Goal: Navigation & Orientation: Find specific page/section

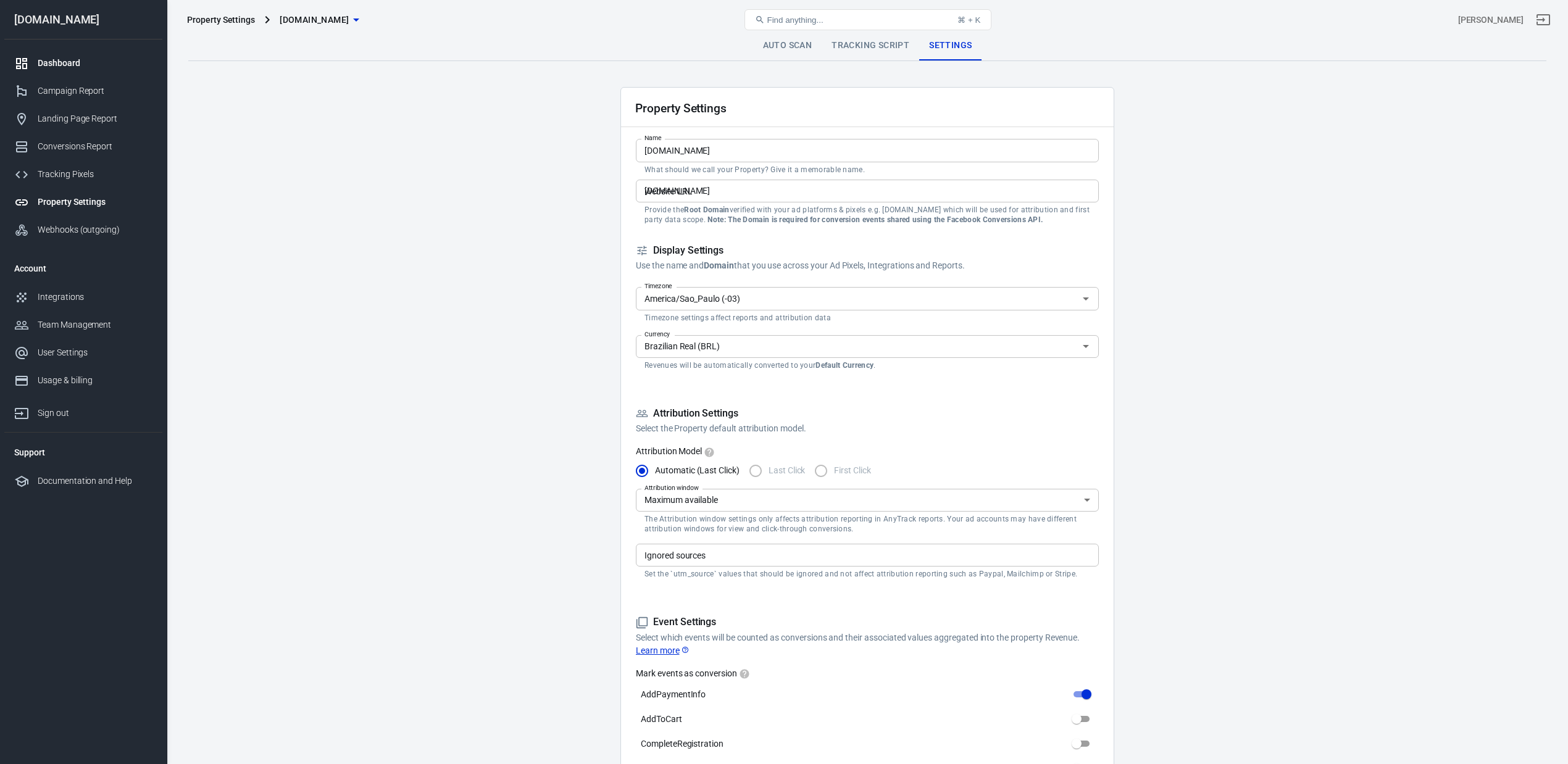
click at [61, 57] on div "Dashboard" at bounding box center [95, 64] width 115 height 13
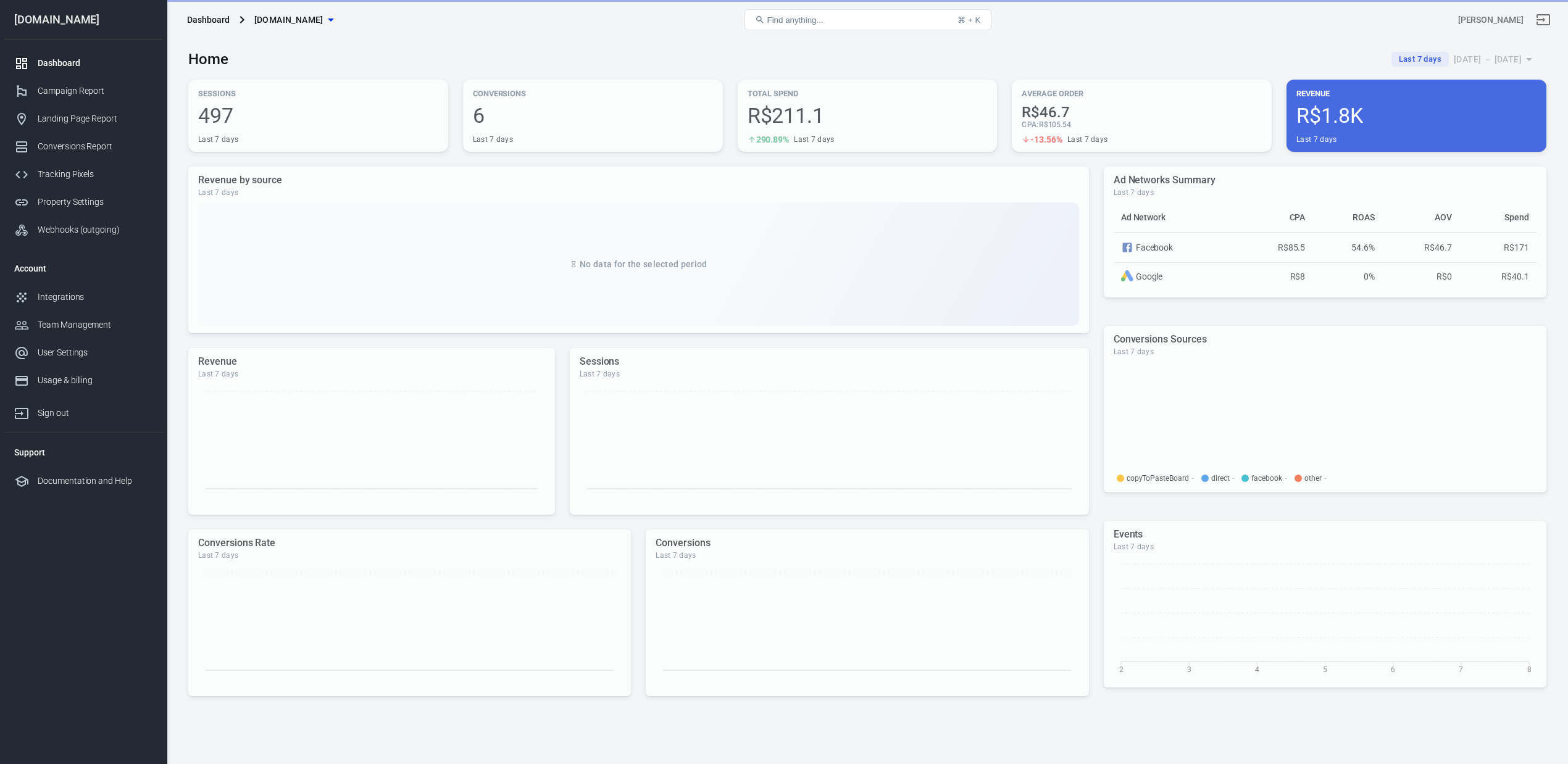
click at [302, 25] on span "[DOMAIN_NAME]" at bounding box center [288, 20] width 69 height 15
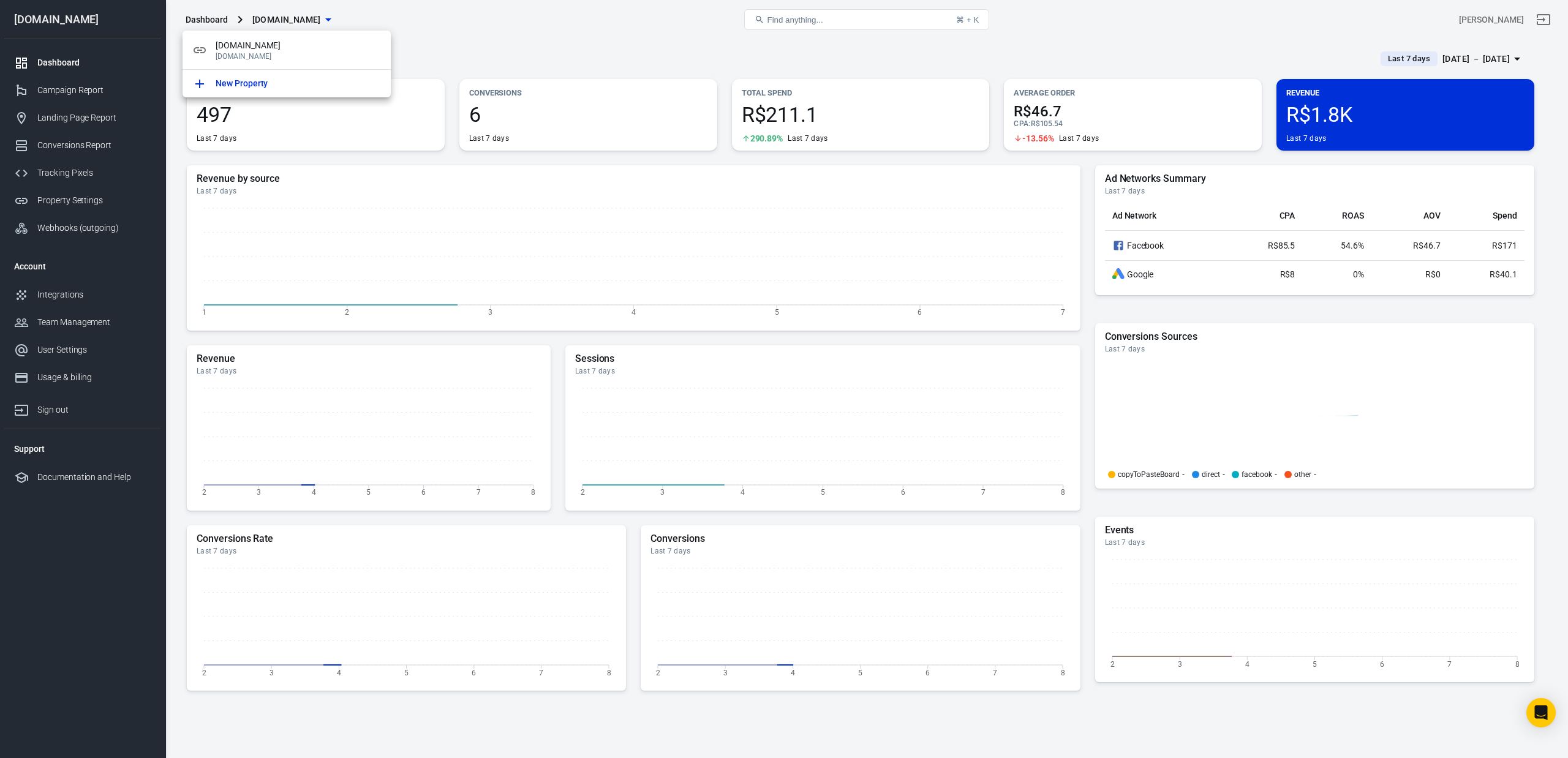
click at [584, 39] on div at bounding box center [784, 379] width 1568 height 758
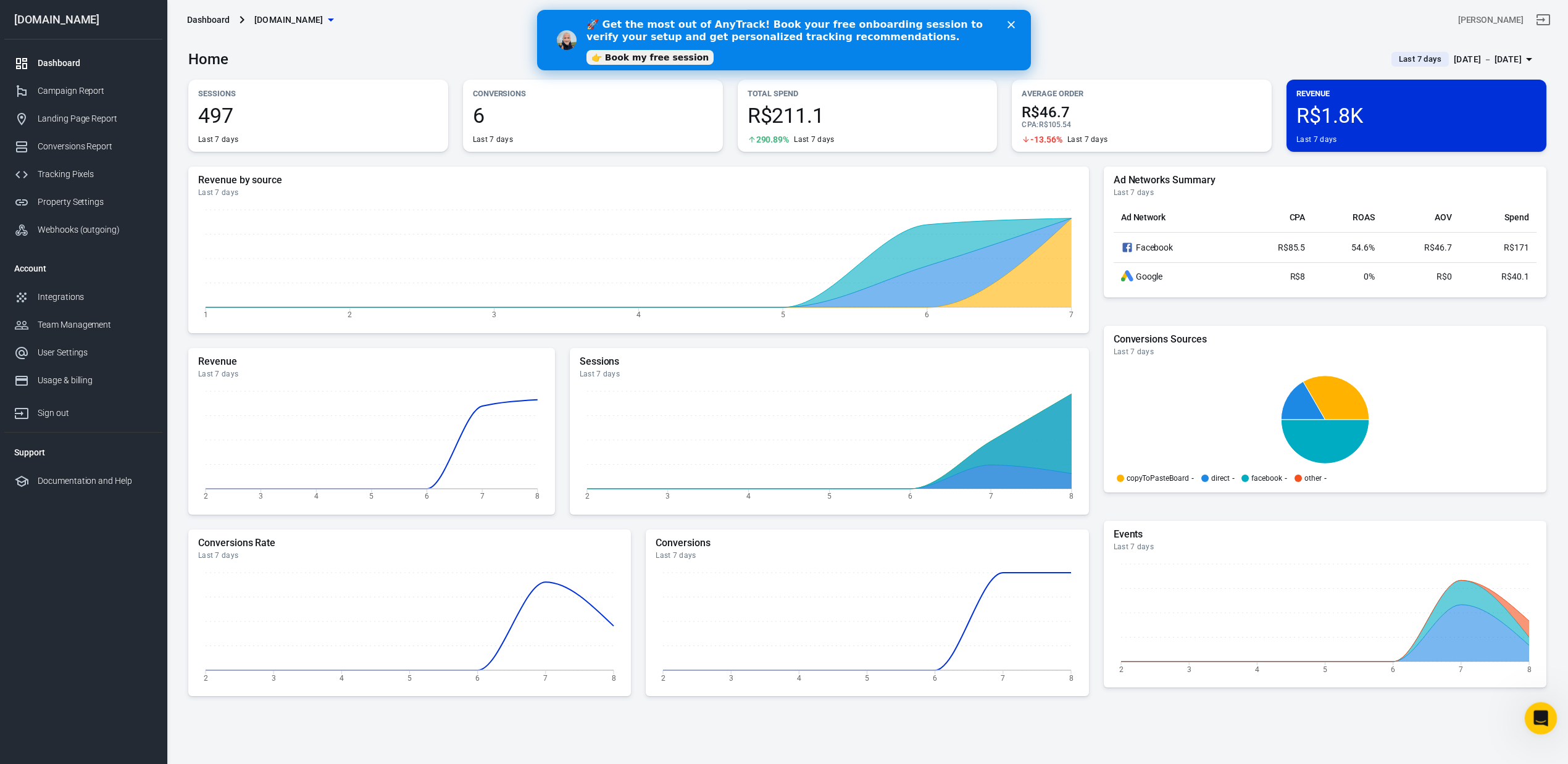
drag, startPoint x: 3050, startPoint y: 1462, endPoint x: 1539, endPoint y: 713, distance: 1686.5
click at [1539, 713] on icon "Open Intercom Messenger" at bounding box center [1539, 716] width 21 height 21
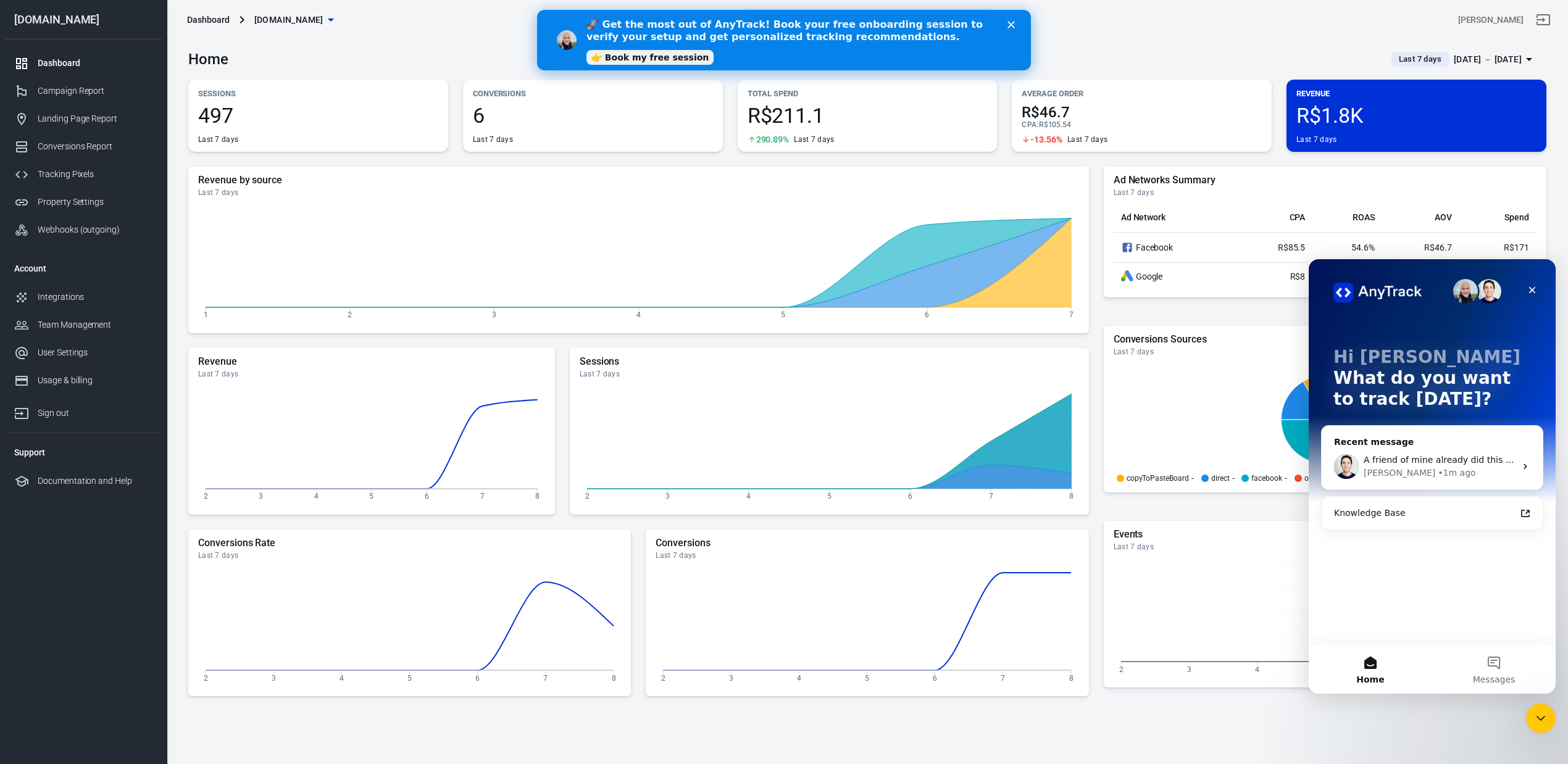
click at [1394, 57] on span "Last 7 days" at bounding box center [1420, 59] width 52 height 12
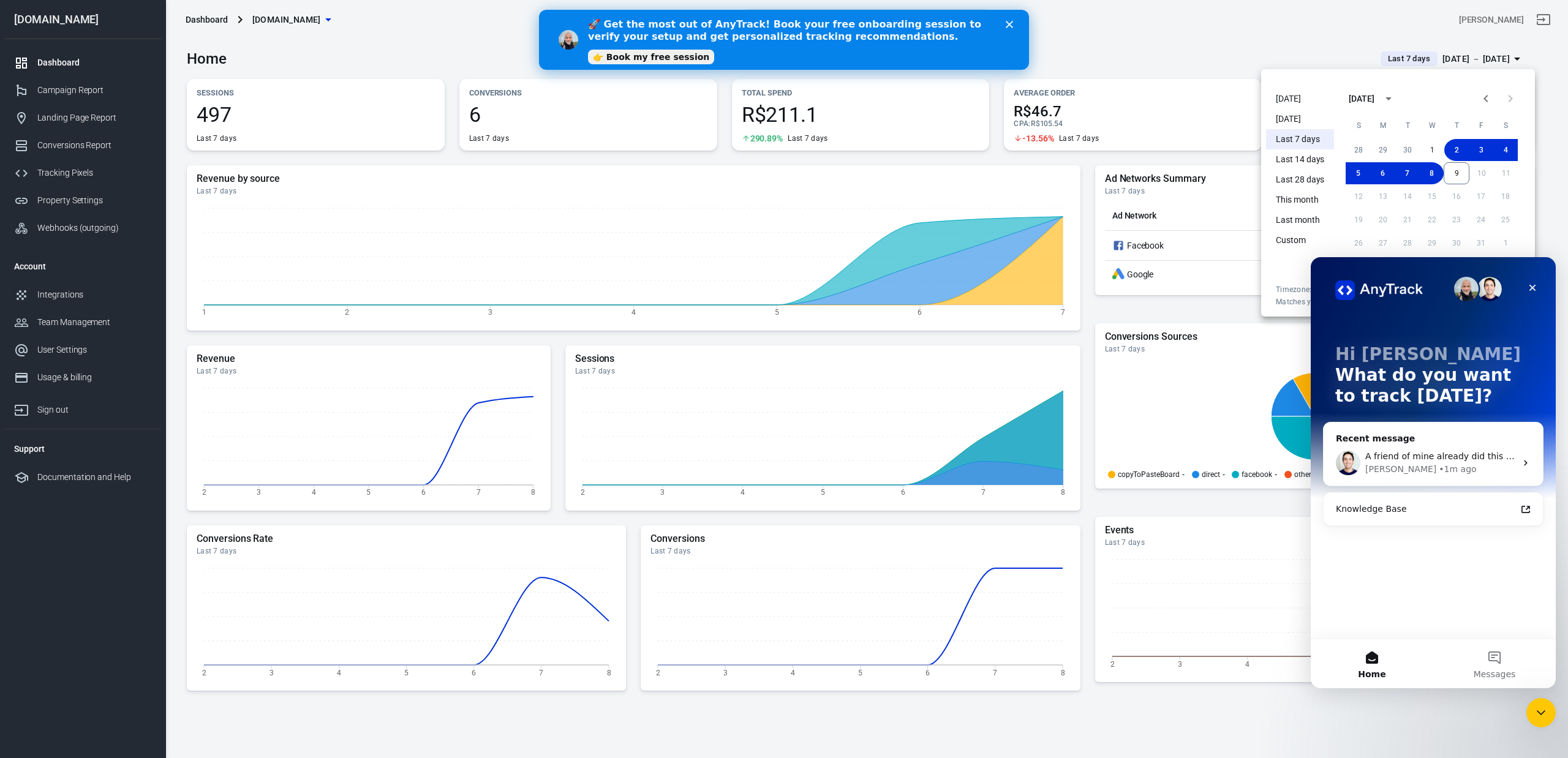
click at [1287, 99] on li "[DATE]" at bounding box center [1299, 99] width 68 height 20
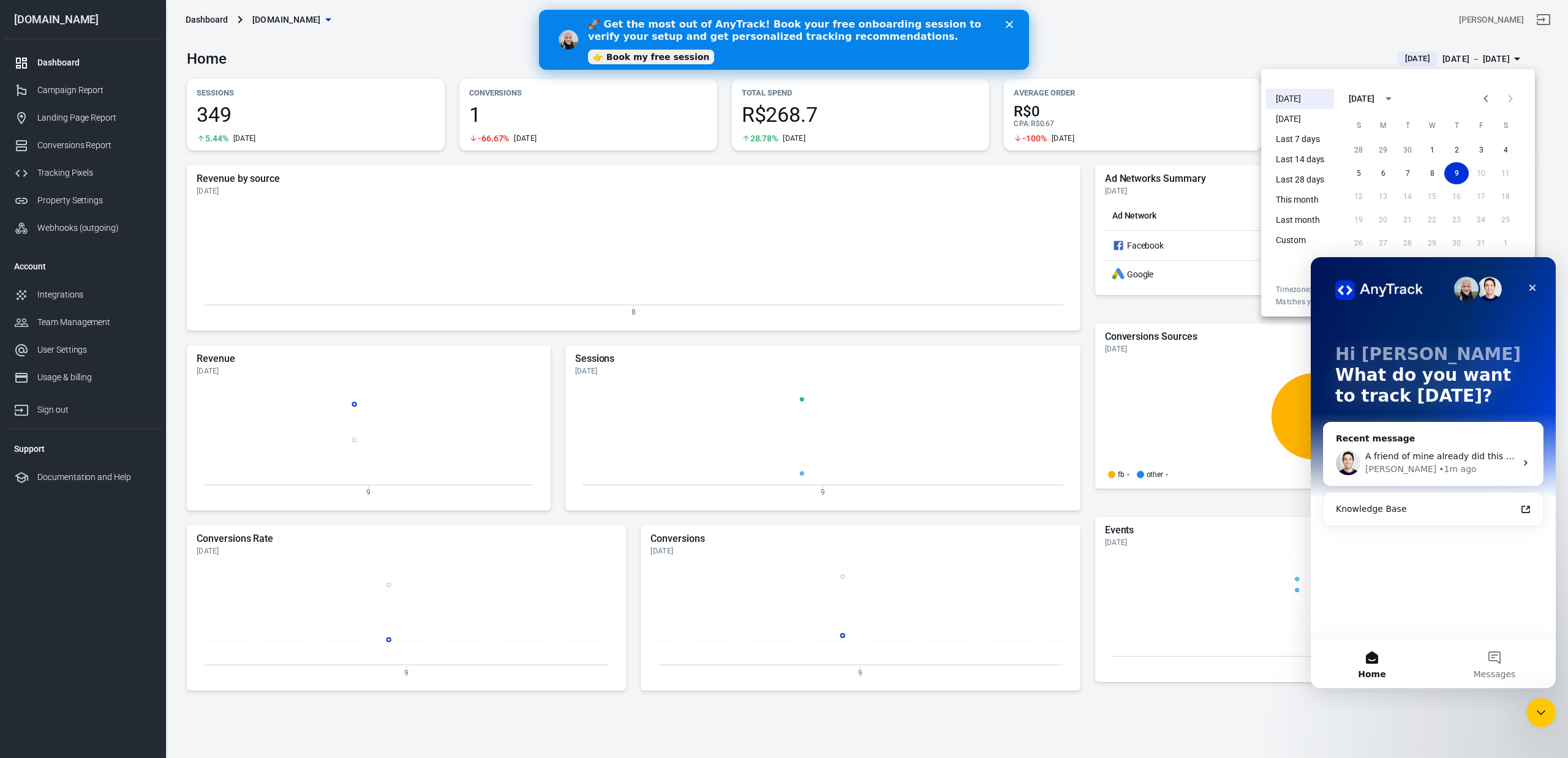
click at [1009, 26] on icon "Close" at bounding box center [1009, 24] width 7 height 7
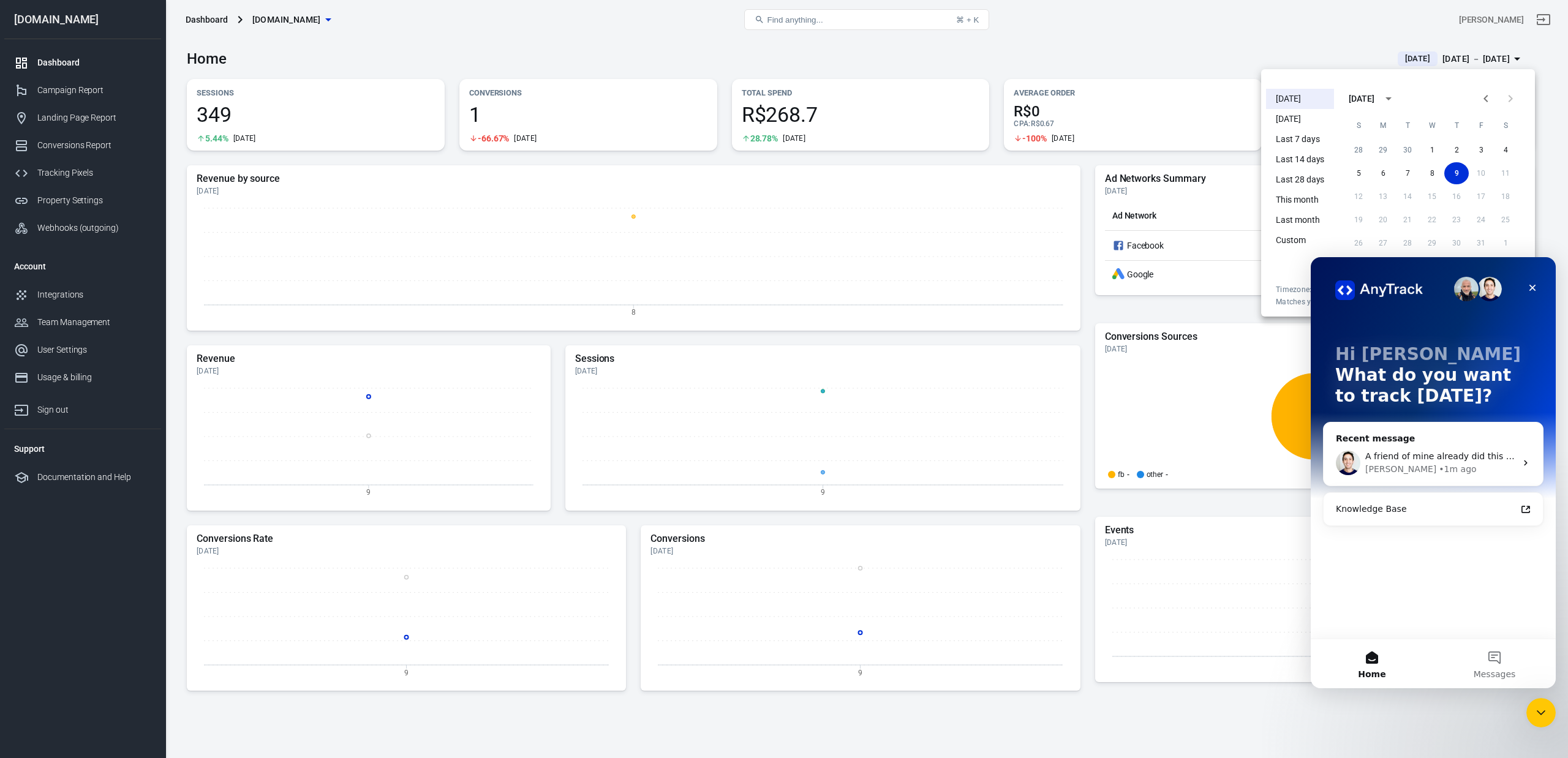
click at [1533, 46] on div at bounding box center [784, 379] width 1568 height 758
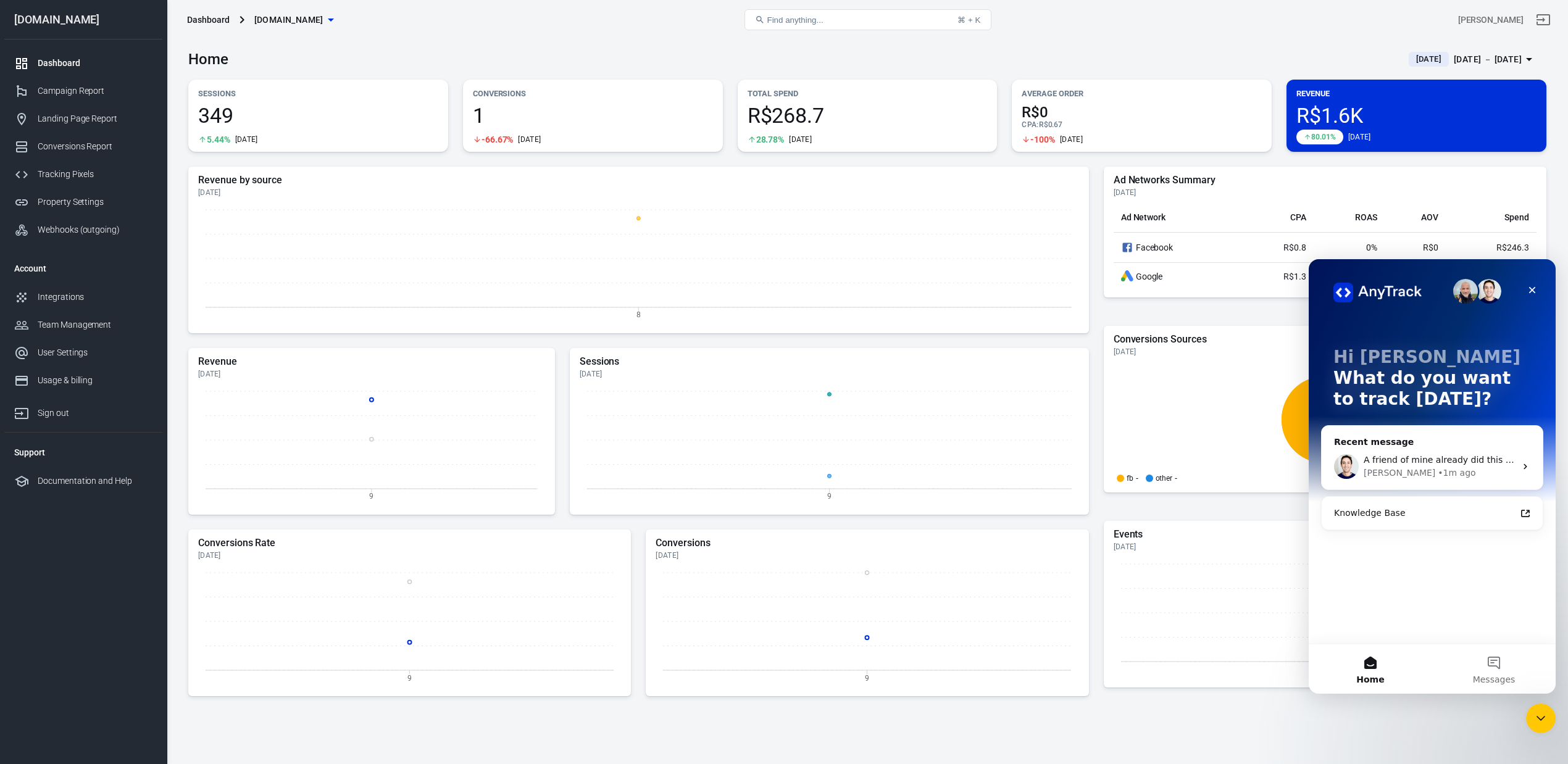
click at [1420, 464] on span "A friend of mine already did this using anytrack and recommended it to me, that…" at bounding box center [1573, 460] width 418 height 10
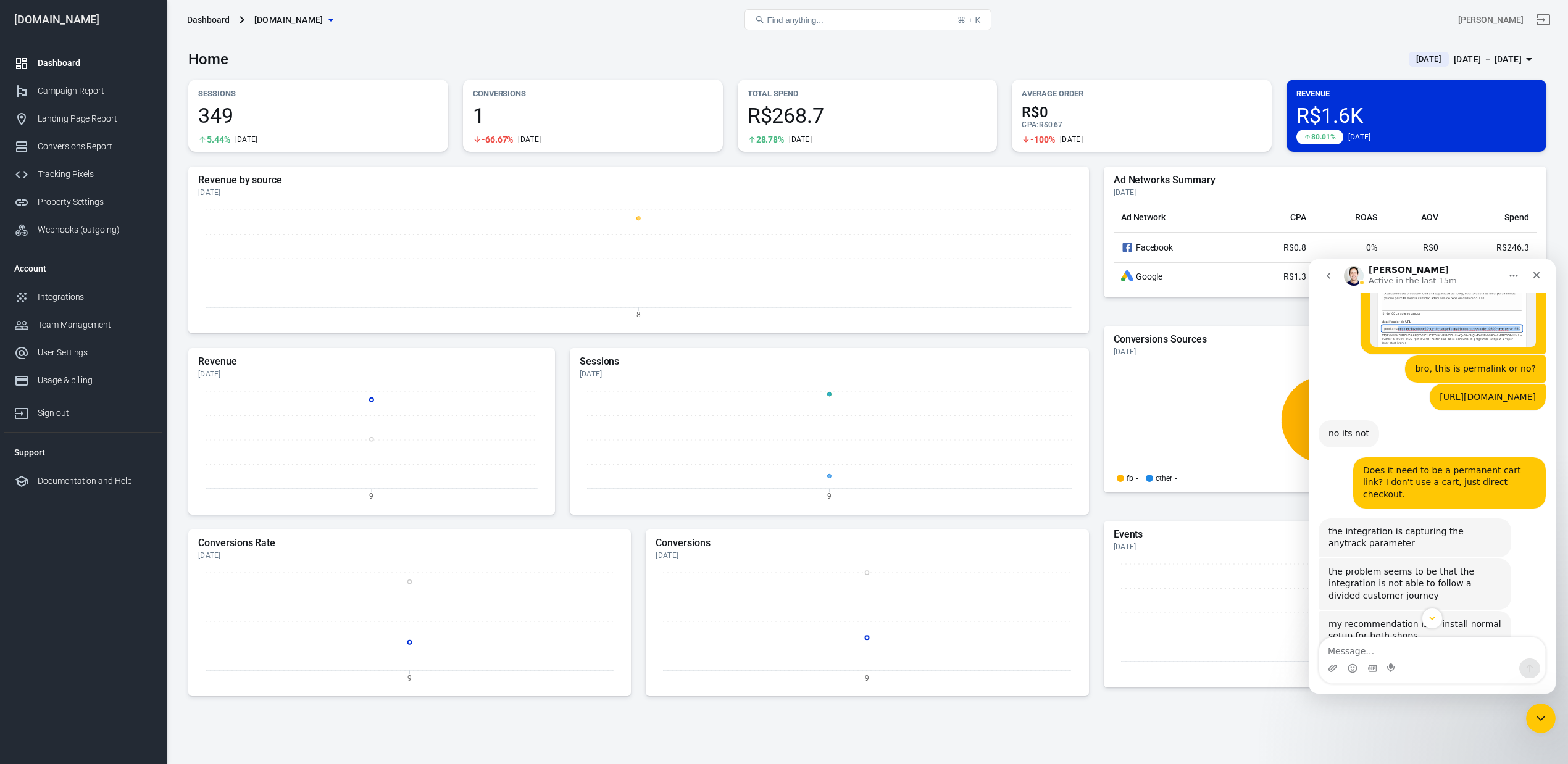
scroll to position [5481, 0]
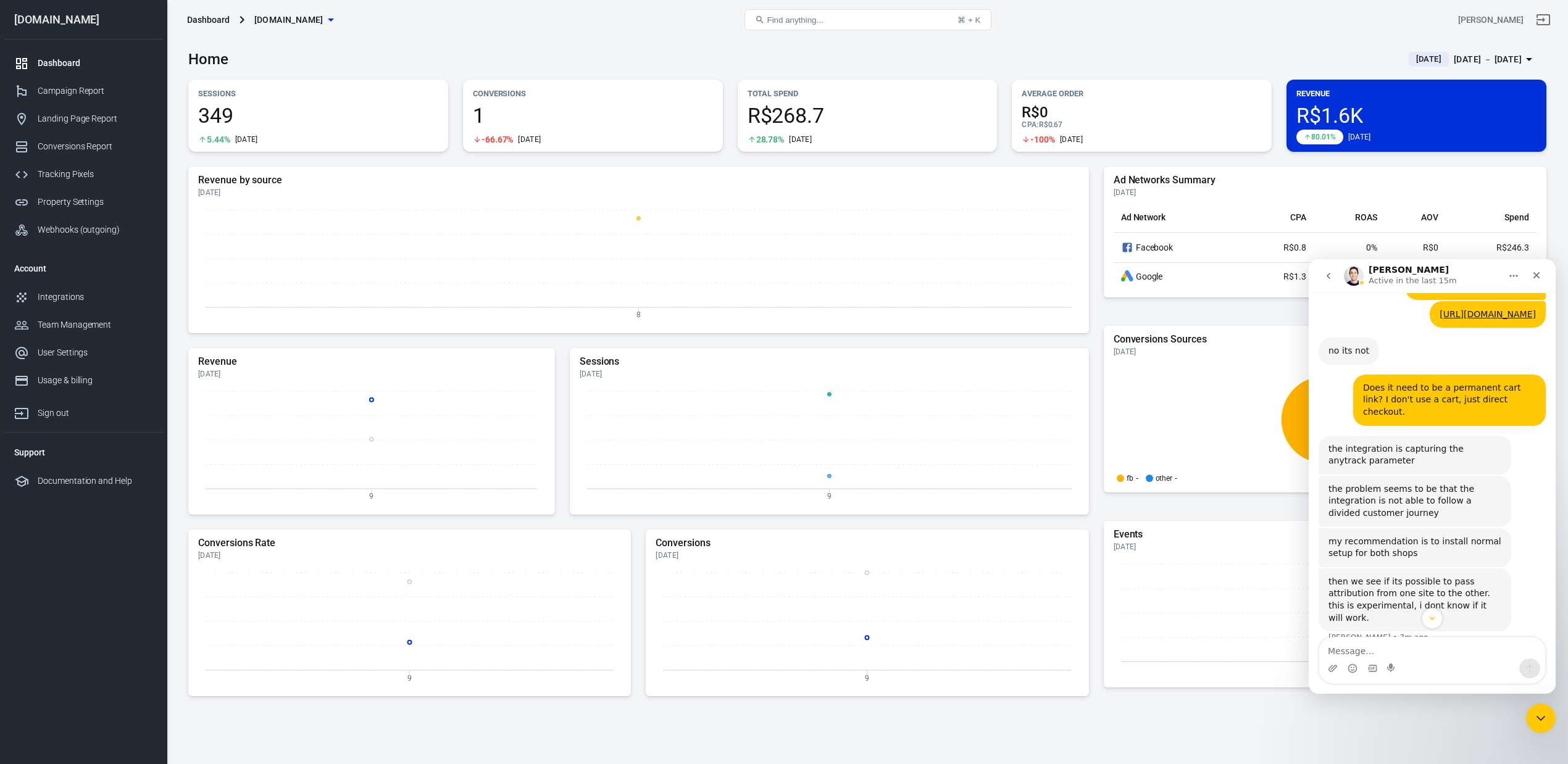
click at [1383, 84] on img "Jose says…" at bounding box center [1411, 73] width 166 height 22
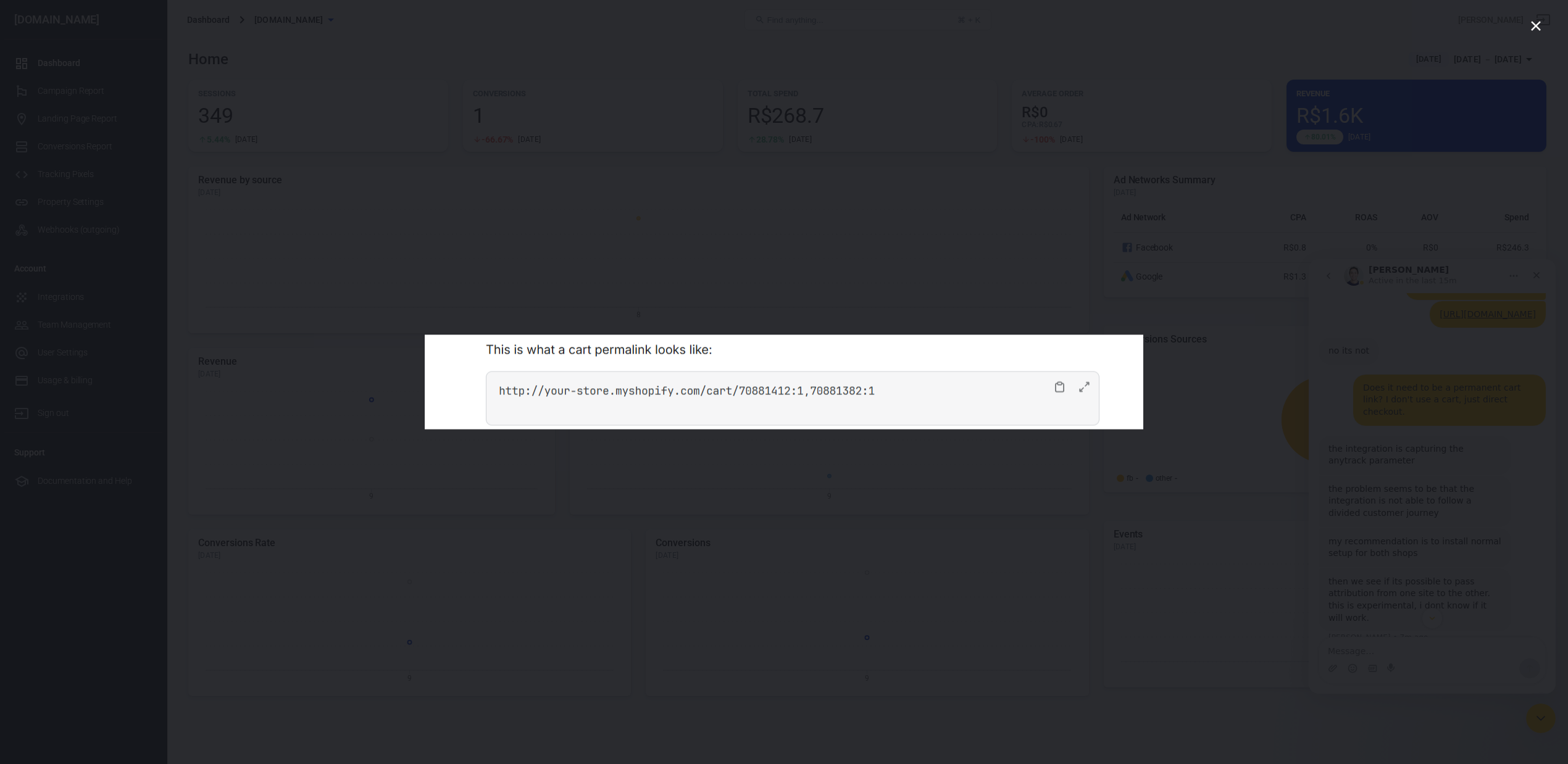
click at [1388, 399] on div "Intercom messenger" at bounding box center [784, 382] width 1568 height 764
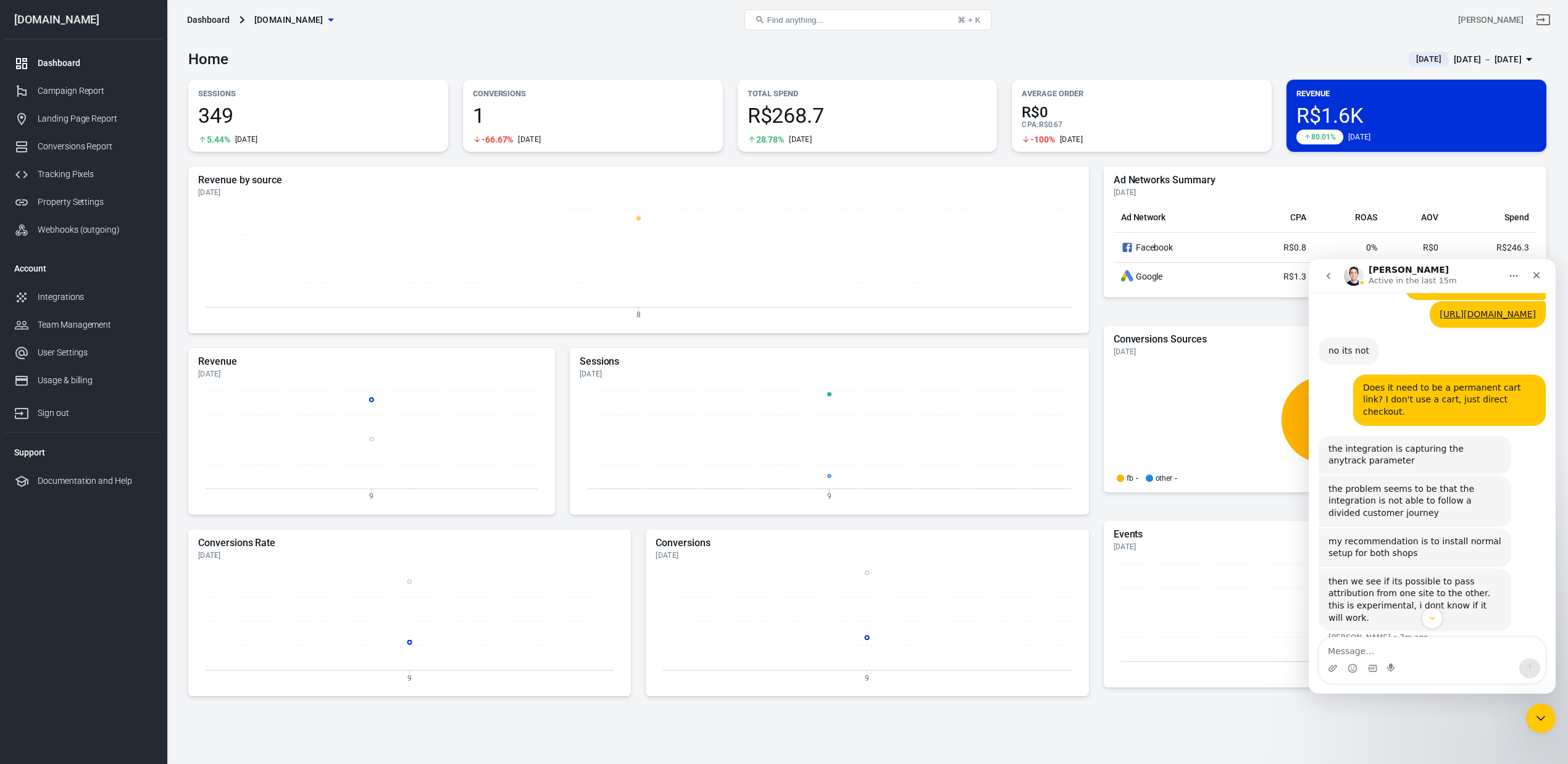
click at [1401, 84] on img "Jose says…" at bounding box center [1411, 73] width 166 height 22
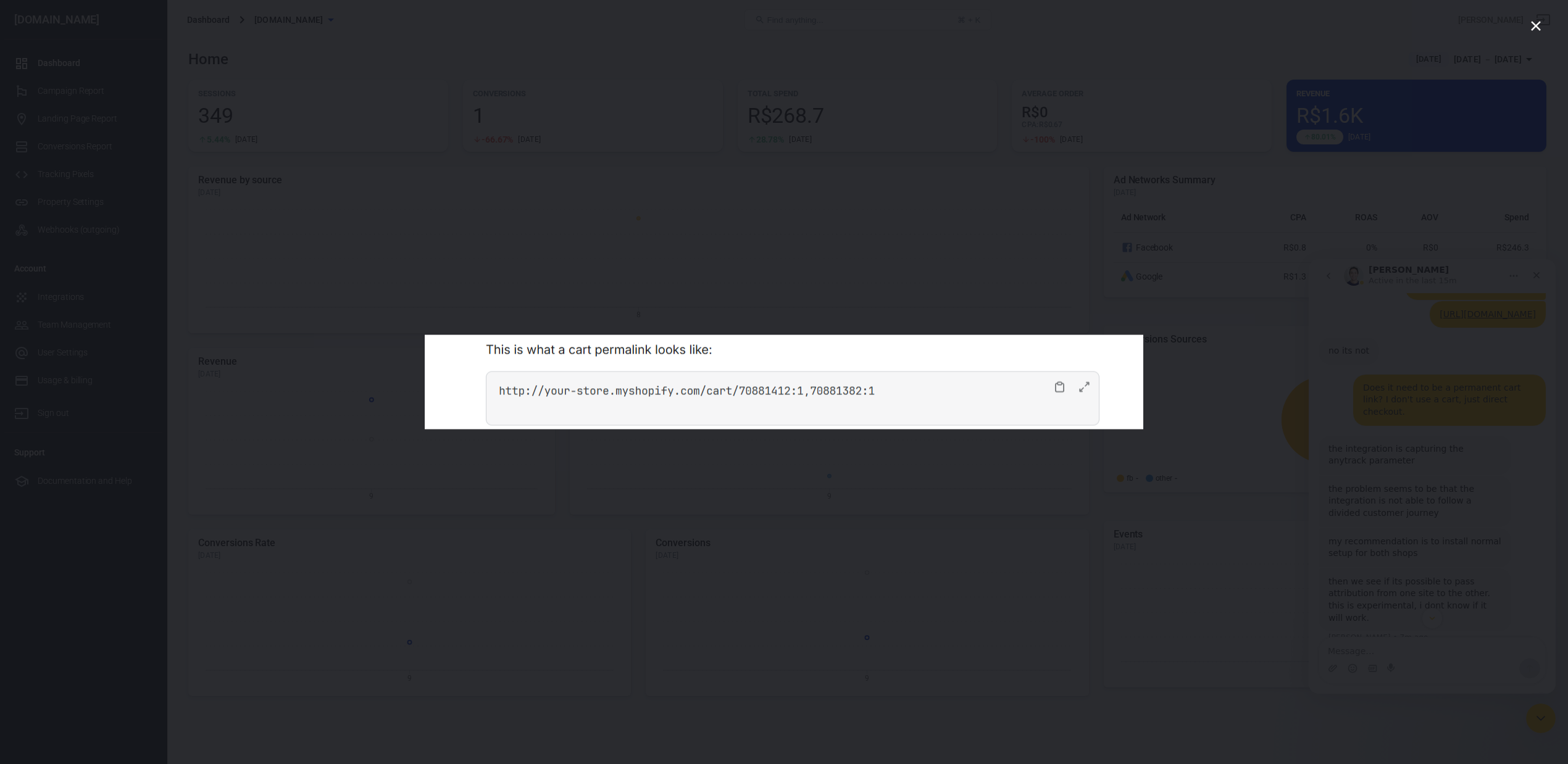
click at [1457, 581] on div "Intercom messenger" at bounding box center [784, 382] width 1568 height 764
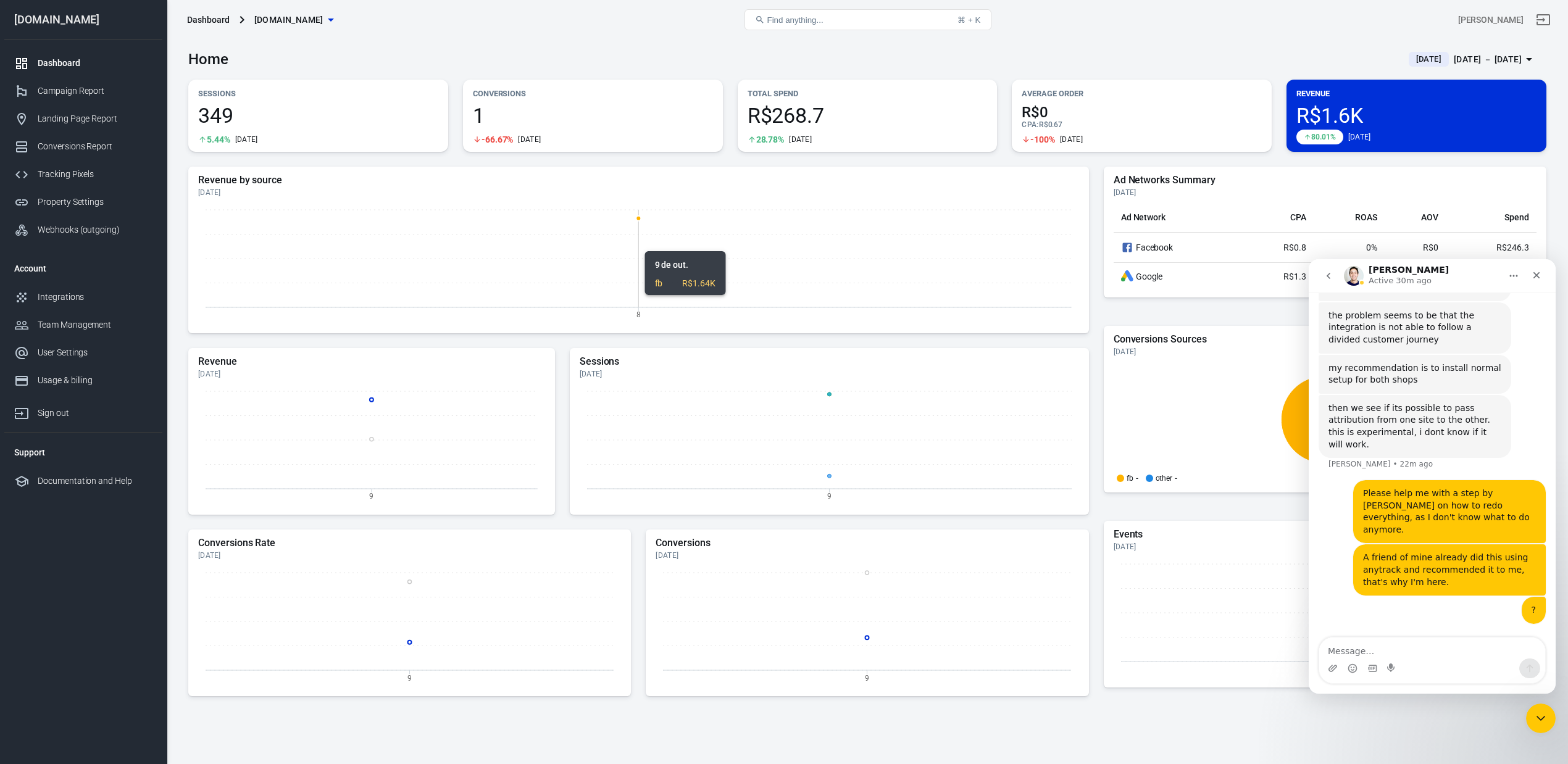
scroll to position [6002, 0]
